Goal: Information Seeking & Learning: Learn about a topic

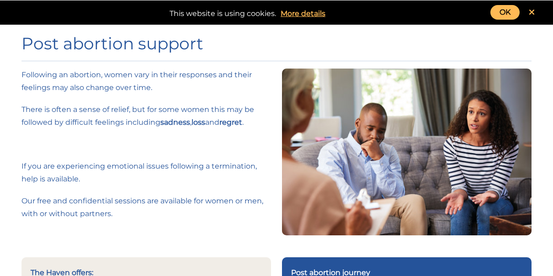
click at [508, 17] on link "OK" at bounding box center [505, 12] width 29 height 15
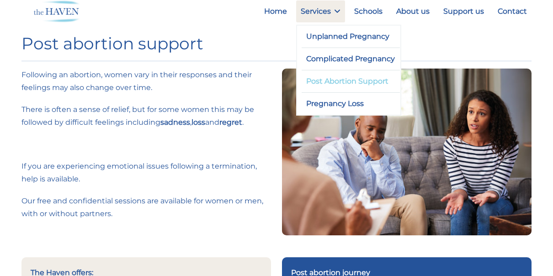
click at [347, 81] on link "Post Abortion Support" at bounding box center [351, 81] width 98 height 22
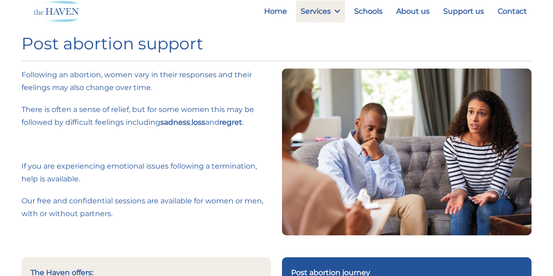
click at [229, 29] on div "Post abortion support" at bounding box center [276, 46] width 521 height 46
drag, startPoint x: 419, startPoint y: 14, endPoint x: 441, endPoint y: 3, distance: 25.2
click at [419, 14] on link "About us" at bounding box center [413, 11] width 43 height 22
